Goal: Information Seeking & Learning: Learn about a topic

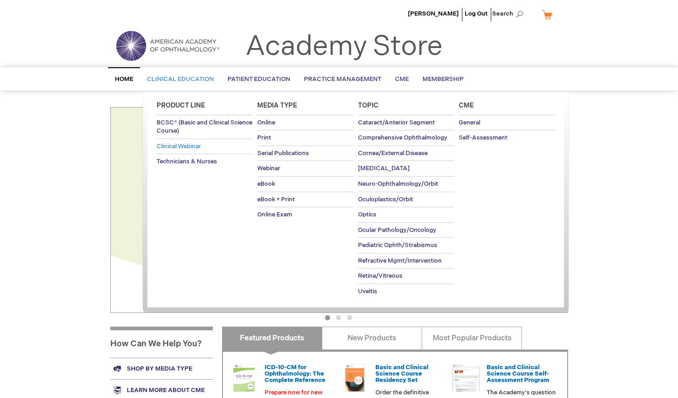
click at [201, 150] on span "Clinical Webinar" at bounding box center [178, 146] width 44 height 7
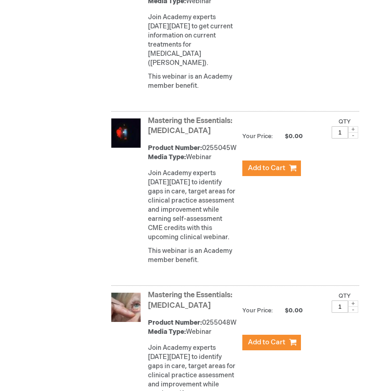
scroll to position [448, 0]
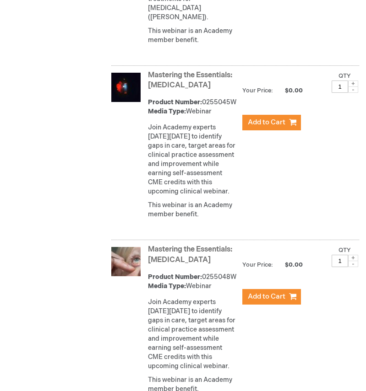
drag, startPoint x: 174, startPoint y: 98, endPoint x: 151, endPoint y: 89, distance: 25.1
click at [151, 89] on strong "Mastering the Essentials: [MEDICAL_DATA]" at bounding box center [193, 80] width 90 height 21
copy link "Mastering the Essentials: [MEDICAL_DATA]"
drag, startPoint x: 199, startPoint y: 300, endPoint x: 151, endPoint y: 290, distance: 49.5
click at [151, 266] on strong "Mastering the Essentials: Oculoplastics" at bounding box center [193, 255] width 90 height 21
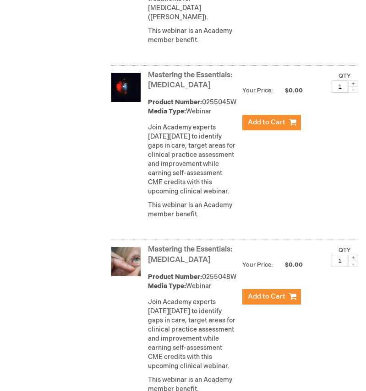
copy link "Mastering the Essentials: Oculoplastics"
click at [207, 84] on link "Mastering the Essentials: [MEDICAL_DATA]" at bounding box center [190, 80] width 84 height 19
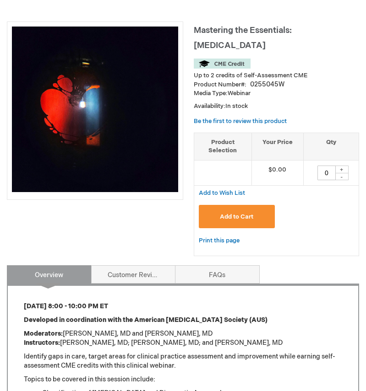
scroll to position [274, 0]
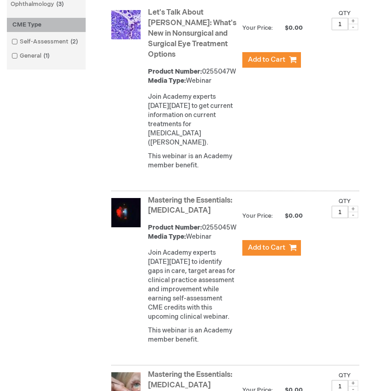
click at [198, 211] on link "Mastering the Essentials: [MEDICAL_DATA]" at bounding box center [190, 205] width 84 height 19
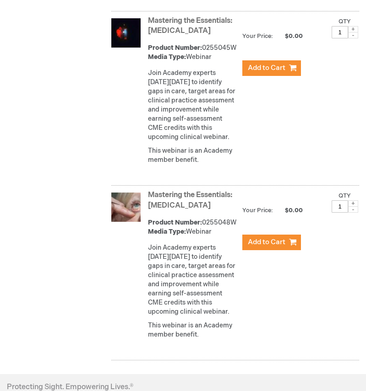
scroll to position [594, 0]
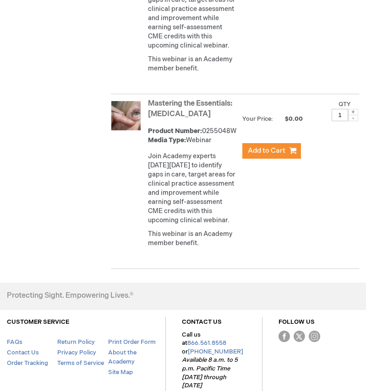
click at [172, 118] on link "Mastering the Essentials: Oculoplastics" at bounding box center [190, 108] width 84 height 19
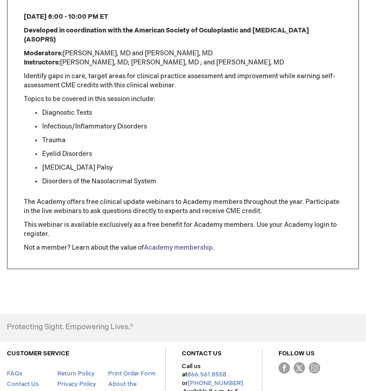
scroll to position [244, 0]
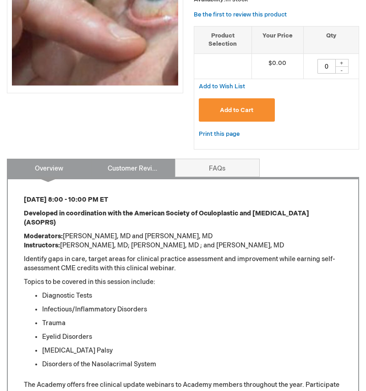
click at [152, 177] on link "Customer Reviews" at bounding box center [133, 168] width 85 height 18
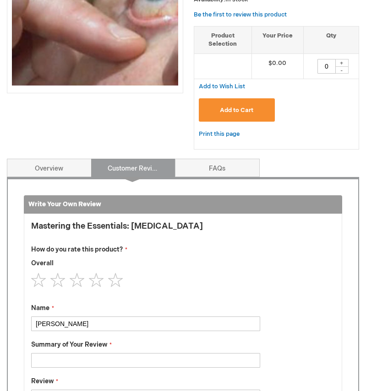
scroll to position [410, 0]
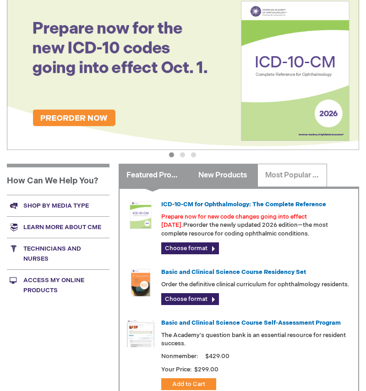
scroll to position [274, 0]
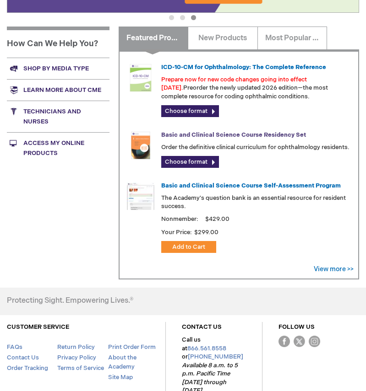
click at [223, 139] on link "Basic and Clinical Science Course Residency Set" at bounding box center [233, 134] width 145 height 7
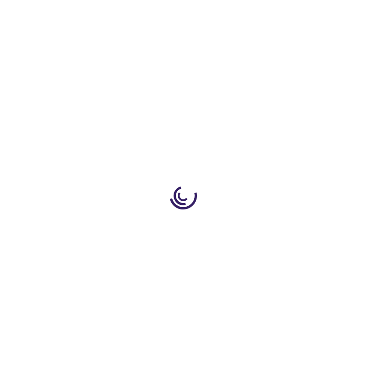
type input "0"
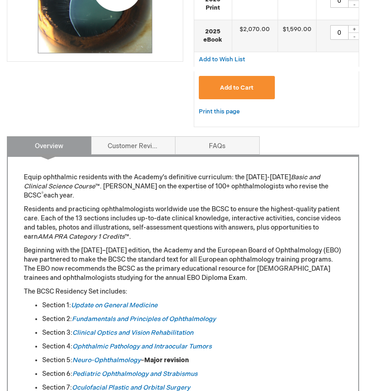
scroll to position [457, 0]
